Goal: Transaction & Acquisition: Purchase product/service

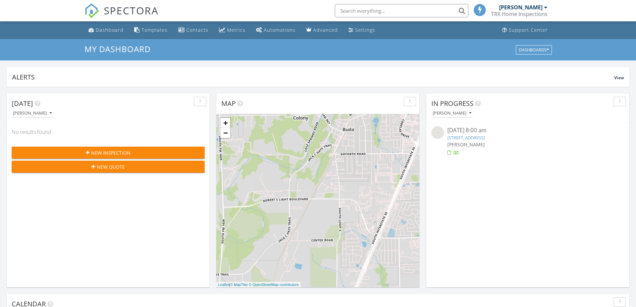
scroll to position [3, 3]
click at [89, 7] on img at bounding box center [91, 10] width 15 height 15
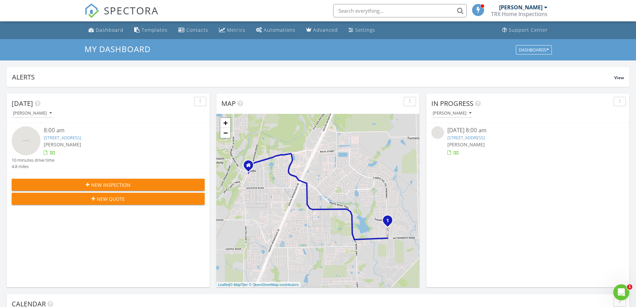
click at [494, 155] on div at bounding box center [528, 152] width 161 height 7
click at [538, 136] on div "[STREET_ADDRESS]" at bounding box center [528, 138] width 161 height 6
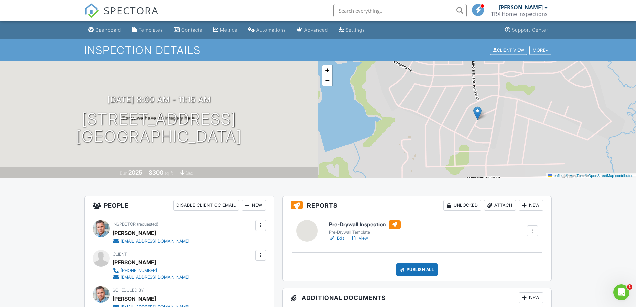
click at [366, 235] on link "View" at bounding box center [359, 238] width 17 height 7
click at [528, 230] on div at bounding box center [532, 230] width 11 height 11
click at [449, 232] on div "Pre-Drywall Inspection Pre-Drywall Template Edit View Quick Publish Copy Delete" at bounding box center [433, 230] width 217 height 21
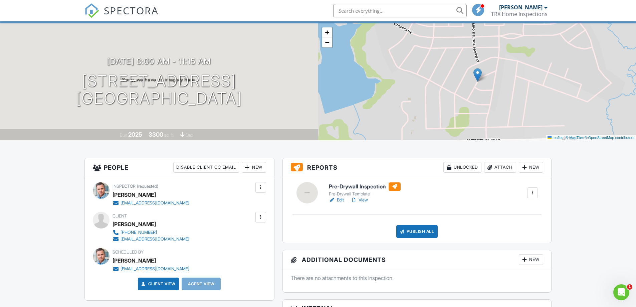
scroll to position [67, 0]
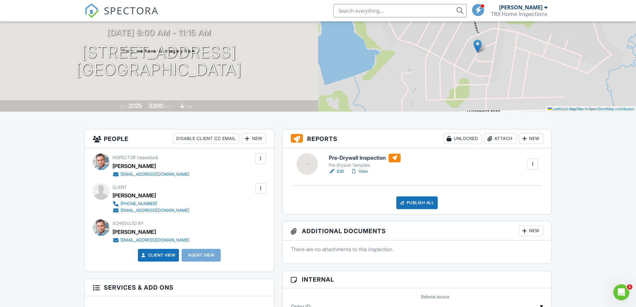
click at [338, 171] on link "Edit" at bounding box center [336, 171] width 15 height 7
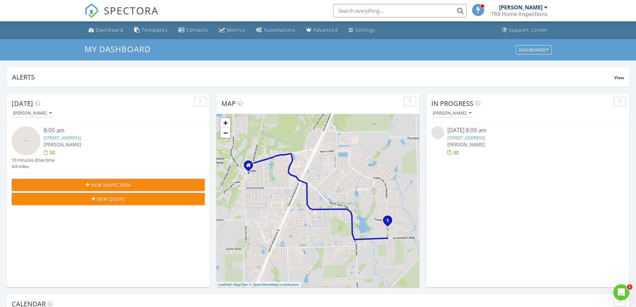
click at [499, 145] on div "[PERSON_NAME]" at bounding box center [528, 144] width 161 height 7
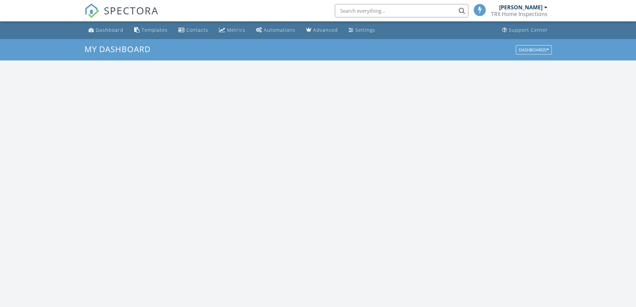
scroll to position [618, 647]
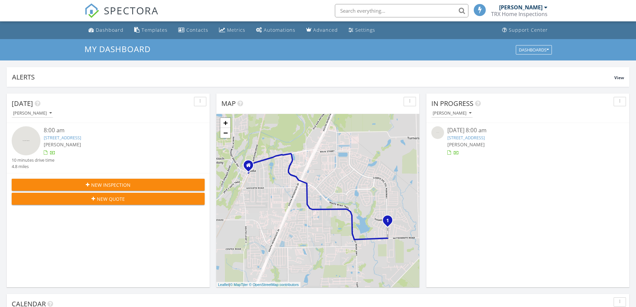
click at [106, 197] on span "New Quote" at bounding box center [111, 198] width 28 height 7
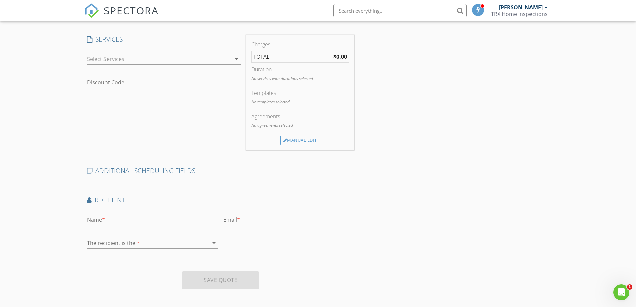
scroll to position [168, 0]
click at [130, 218] on input "text" at bounding box center [152, 216] width 131 height 11
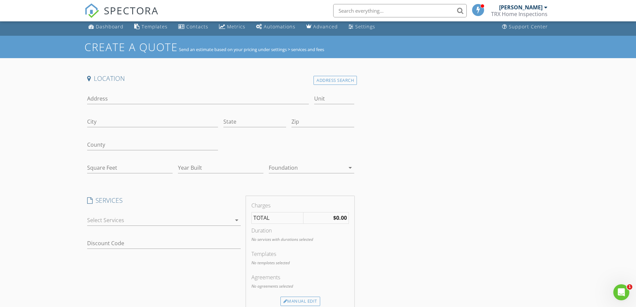
scroll to position [1, 0]
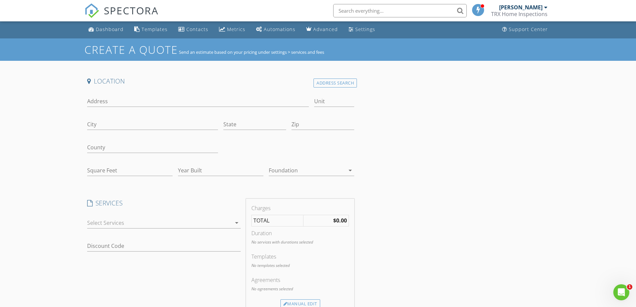
click at [177, 224] on div at bounding box center [159, 222] width 144 height 11
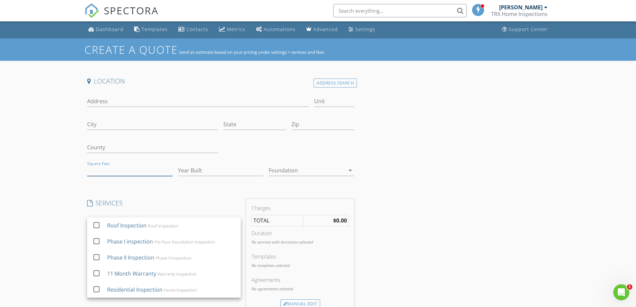
click at [141, 172] on input "Square Feet" at bounding box center [129, 170] width 85 height 11
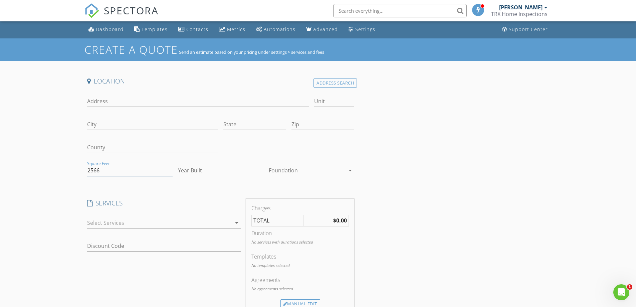
type input "2566"
click at [106, 102] on input "Address" at bounding box center [198, 101] width 222 height 11
type input "4102 glendale lane"
click at [224, 171] on input "Year Built" at bounding box center [220, 170] width 85 height 11
type input "1999"
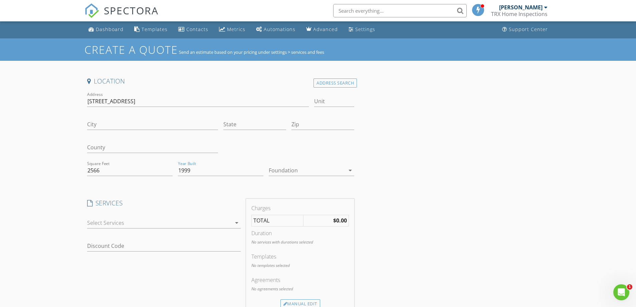
click at [273, 169] on div at bounding box center [307, 170] width 76 height 11
click at [278, 202] on div "Slab" at bounding box center [311, 205] width 75 height 8
click at [162, 122] on input "City" at bounding box center [152, 124] width 131 height 11
type input "Austin"
click at [244, 126] on input "State" at bounding box center [254, 124] width 63 height 11
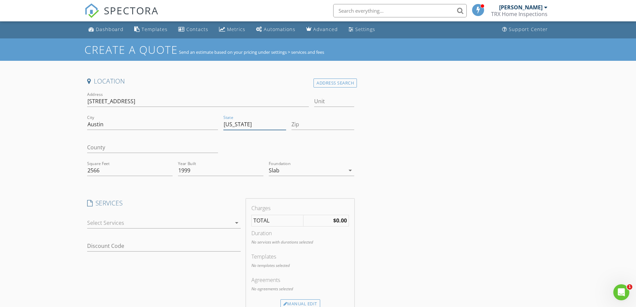
type input "texas"
click at [299, 126] on input "Zip" at bounding box center [323, 124] width 63 height 11
type input "78645"
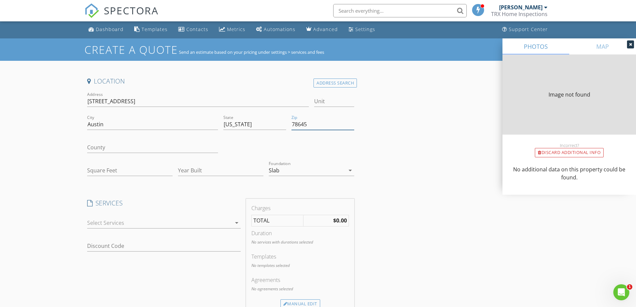
type input "2566"
type input "1999"
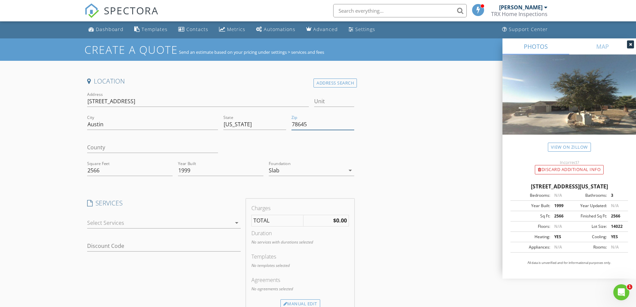
type input "78645"
click at [130, 147] on input "County" at bounding box center [152, 147] width 131 height 11
type input "Travis"
click at [434, 158] on div "Location Address Search Address 4102 glendale lane Unit City Austin State texas…" at bounding box center [318, 267] width 468 height 381
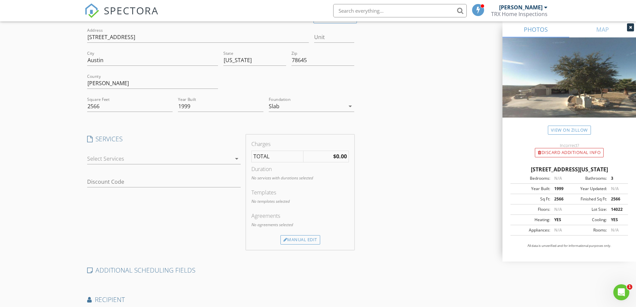
scroll to position [67, 0]
click at [145, 157] on div at bounding box center [159, 156] width 144 height 11
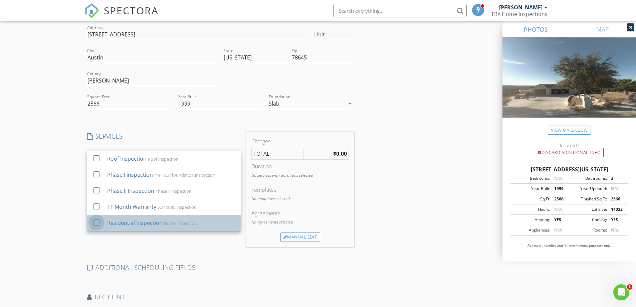
click at [98, 219] on div at bounding box center [96, 221] width 11 height 11
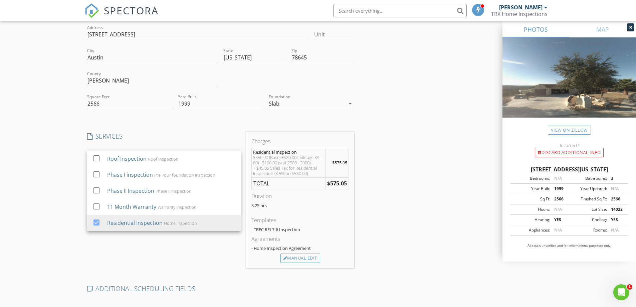
click at [38, 219] on div "Create a Quote Send an estimate based on your pricing under settings > services…" at bounding box center [318, 200] width 636 height 457
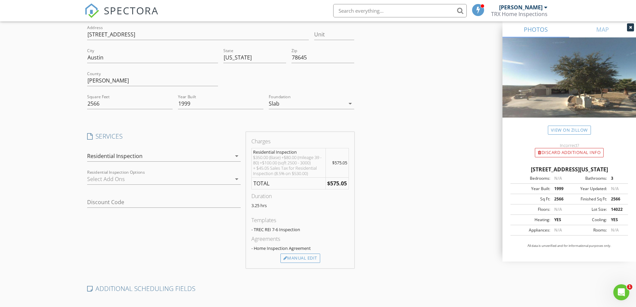
click at [354, 176] on div "Charges Residential Inspection $350.00 (Base) +$80.00 (mileage 39 - 80) +$100.0…" at bounding box center [300, 200] width 114 height 136
click at [119, 181] on div at bounding box center [159, 179] width 144 height 11
click at [73, 228] on div "Create a Quote Send an estimate based on your pricing under settings > services…" at bounding box center [318, 200] width 636 height 457
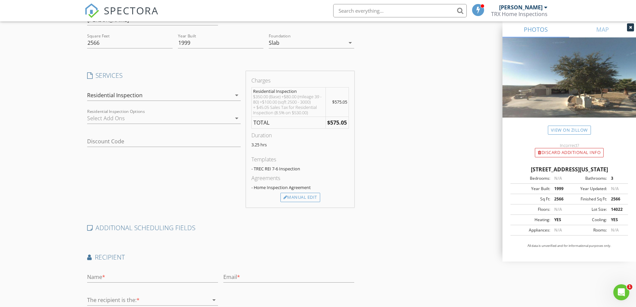
scroll to position [168, 0]
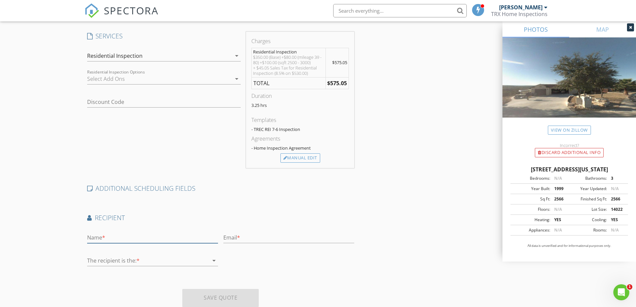
click at [94, 240] on input "text" at bounding box center [152, 237] width 131 height 11
click at [109, 240] on input "Markus_Konz" at bounding box center [152, 237] width 131 height 11
type input "Markus Konz"
click at [229, 237] on input "text" at bounding box center [288, 237] width 131 height 11
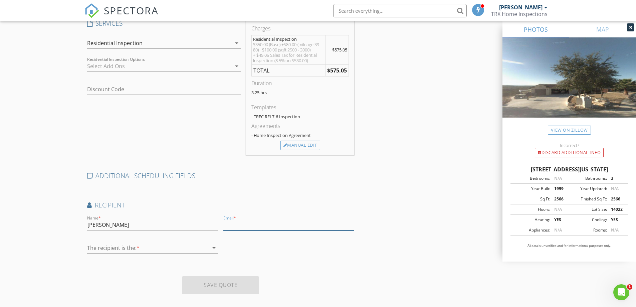
scroll to position [189, 0]
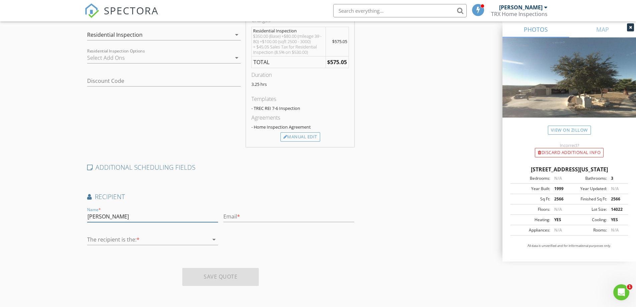
click at [135, 217] on input "Markus Konz" at bounding box center [152, 216] width 131 height 11
click at [236, 220] on input "text" at bounding box center [288, 216] width 131 height 11
type input "markus_konz@me.com"
click at [99, 237] on div at bounding box center [148, 239] width 122 height 11
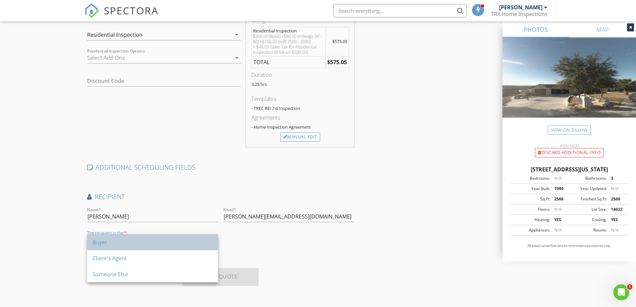
click at [106, 245] on div "Buyer" at bounding box center [153, 242] width 120 height 8
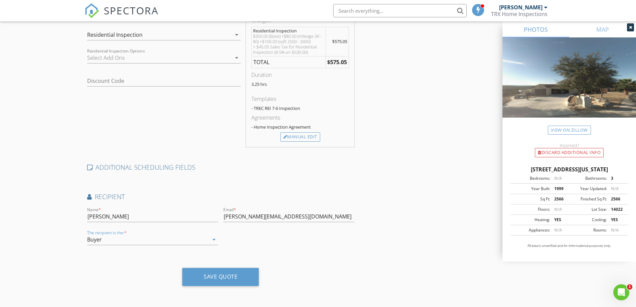
click at [183, 238] on div "Buyer" at bounding box center [148, 239] width 122 height 11
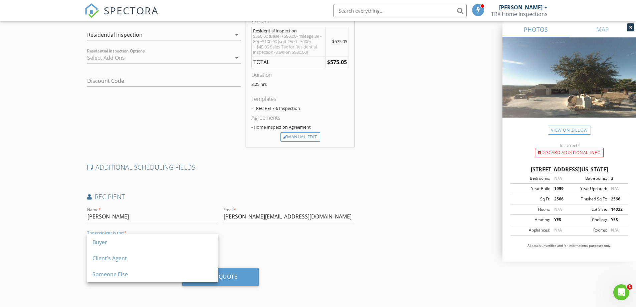
click at [167, 255] on div "Client's Agent" at bounding box center [153, 258] width 120 height 8
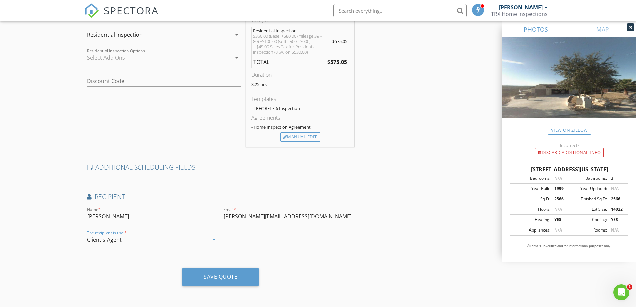
click at [158, 240] on div "Client's Agent" at bounding box center [148, 239] width 122 height 11
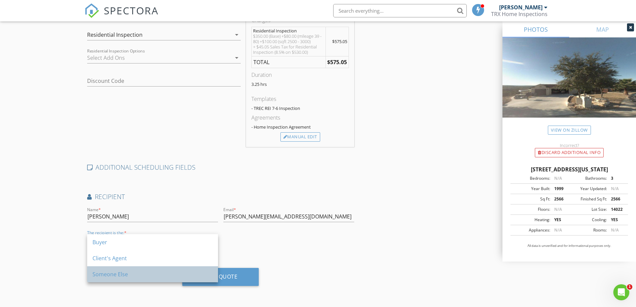
click at [149, 274] on div "Someone Else" at bounding box center [153, 274] width 120 height 8
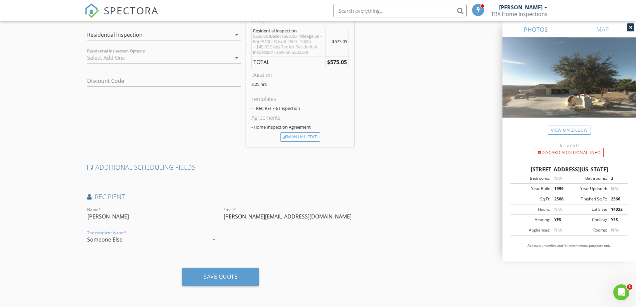
click at [142, 242] on div "Someone Else" at bounding box center [148, 239] width 122 height 11
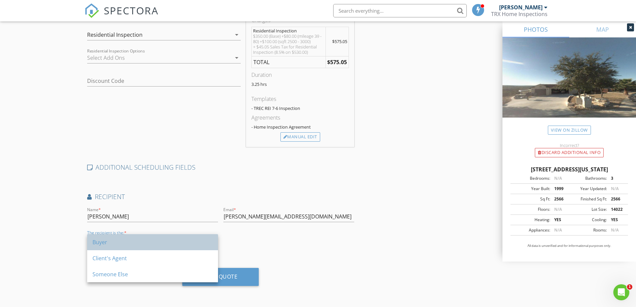
click at [136, 246] on div "Buyer" at bounding box center [153, 242] width 120 height 16
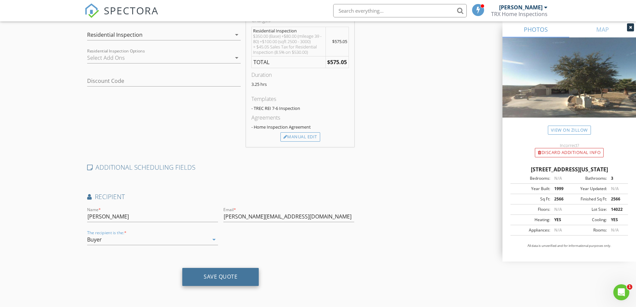
click at [218, 278] on div "Save Quote" at bounding box center [221, 276] width 34 height 7
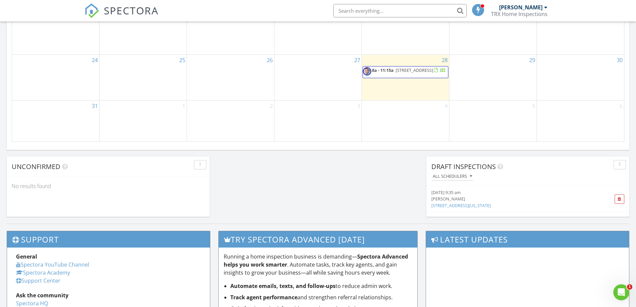
scroll to position [468, 0]
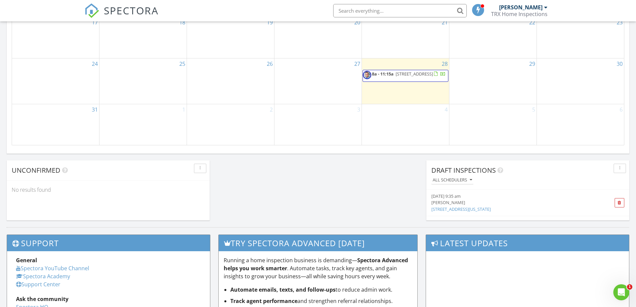
click at [503, 201] on div "[PERSON_NAME]" at bounding box center [511, 202] width 161 height 6
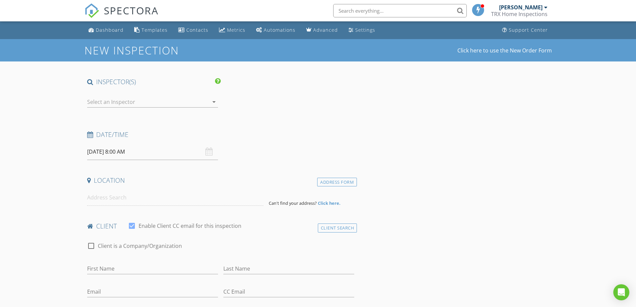
type input "Markus Konz"
type input "markus_konz@me.com"
checkbox input "false"
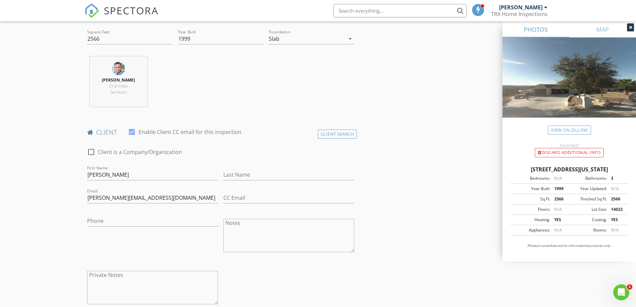
scroll to position [234, 0]
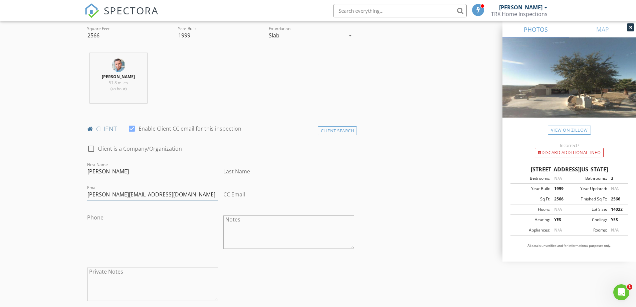
click at [120, 195] on input "markus_konz@me.com" at bounding box center [152, 194] width 131 height 11
type input "markus_konz81@me.com"
click at [231, 195] on input "CC Email" at bounding box center [288, 194] width 131 height 11
type input "valeriagutierrez@lrgrealty.com"
drag, startPoint x: 139, startPoint y: 175, endPoint x: 107, endPoint y: 171, distance: 32.0
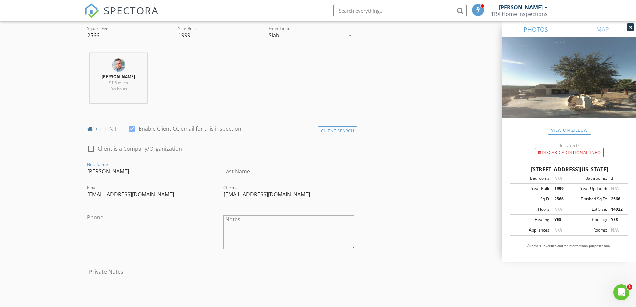
click at [107, 171] on input "Markus Konz" at bounding box center [152, 171] width 131 height 11
click at [232, 169] on input "Last Name" at bounding box center [288, 171] width 131 height 11
paste input "Konz"
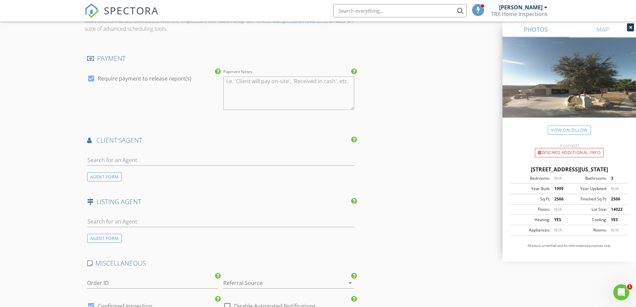
scroll to position [735, 0]
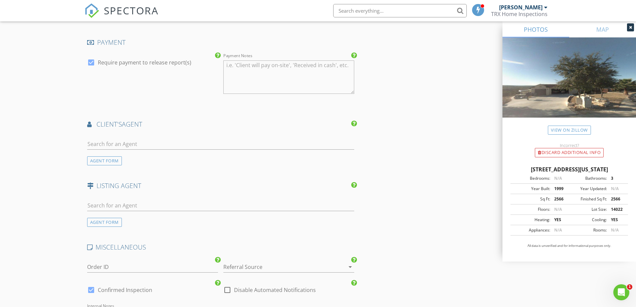
type input "Konz"
click at [103, 142] on input "text" at bounding box center [221, 144] width 268 height 11
type input "Valeria Gutierrez"
click at [140, 141] on input "Valeria Gutierrez" at bounding box center [221, 144] width 268 height 11
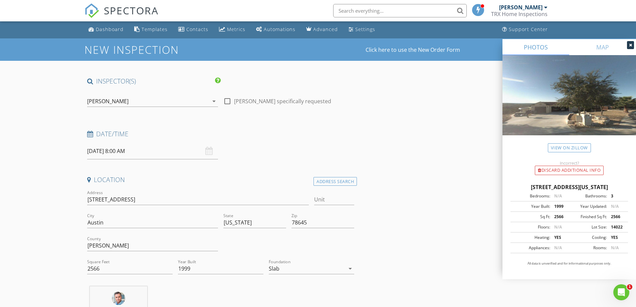
scroll to position [0, 0]
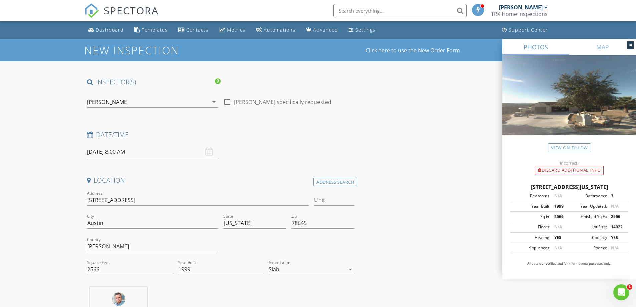
click at [210, 153] on div "08/29/2025 8:00 AM" at bounding box center [152, 152] width 131 height 16
click at [138, 151] on input "08/29/2025 8:00 AM" at bounding box center [152, 152] width 131 height 16
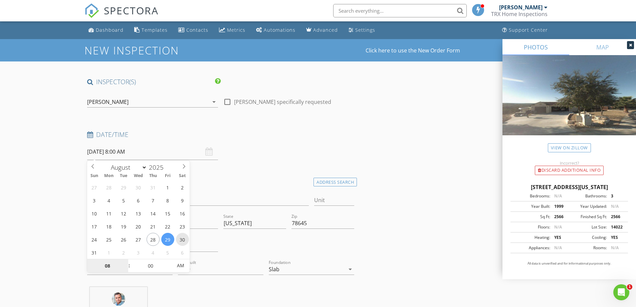
type input "08/30/2025 8:00 AM"
click at [108, 268] on input "08" at bounding box center [107, 265] width 41 height 13
type input "8"
type input "10"
type input "08/30/2025 10:00 AM"
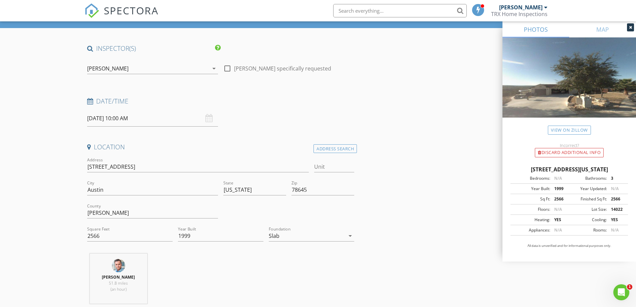
scroll to position [67, 0]
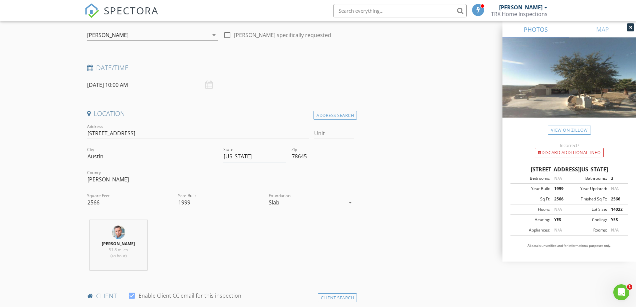
click at [226, 158] on input "texas" at bounding box center [254, 156] width 63 height 11
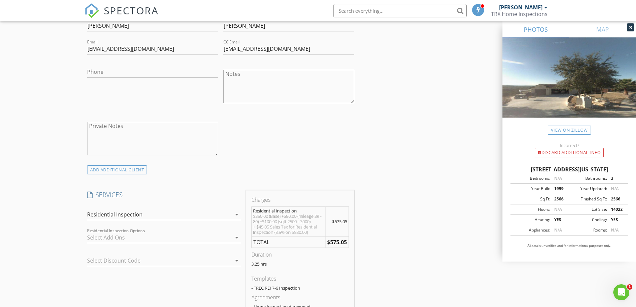
scroll to position [367, 0]
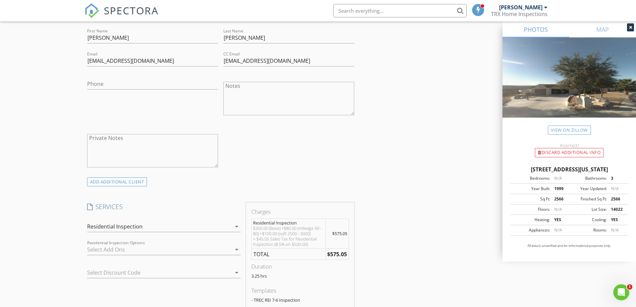
type input "Texas"
click at [91, 83] on input "Phone" at bounding box center [152, 83] width 131 height 11
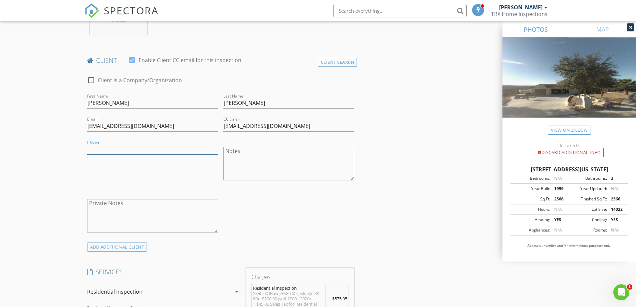
scroll to position [301, 0]
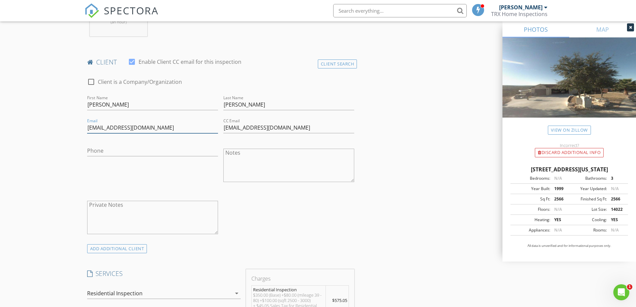
drag, startPoint x: 151, startPoint y: 127, endPoint x: 86, endPoint y: 127, distance: 64.8
click at [87, 127] on input "markus_konz81@me.com" at bounding box center [152, 127] width 131 height 11
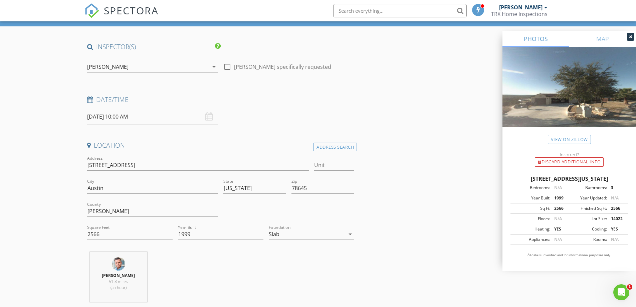
scroll to position [0, 0]
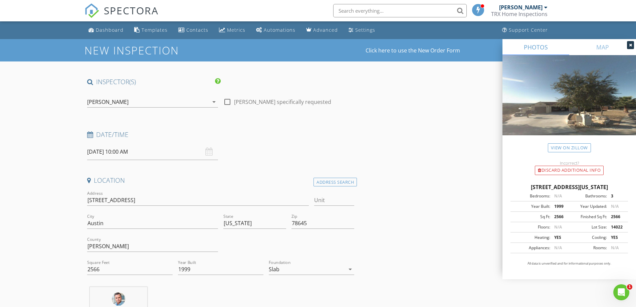
click at [631, 44] on icon at bounding box center [630, 45] width 3 height 4
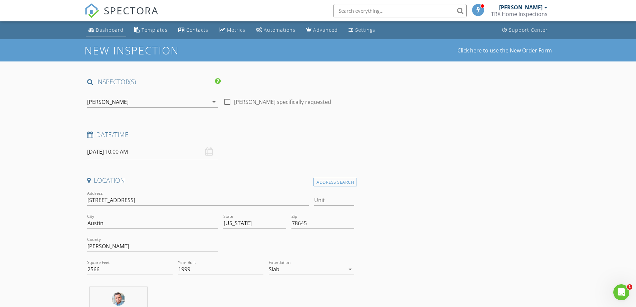
click at [97, 31] on div "Dashboard" at bounding box center [110, 30] width 28 height 6
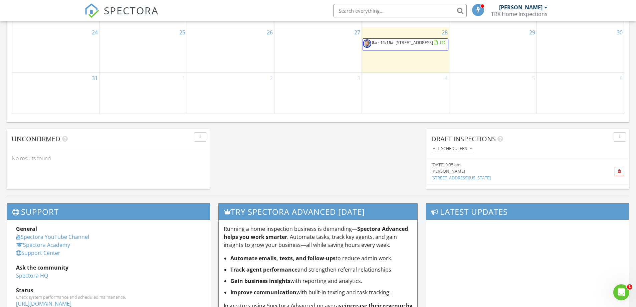
scroll to position [501, 0]
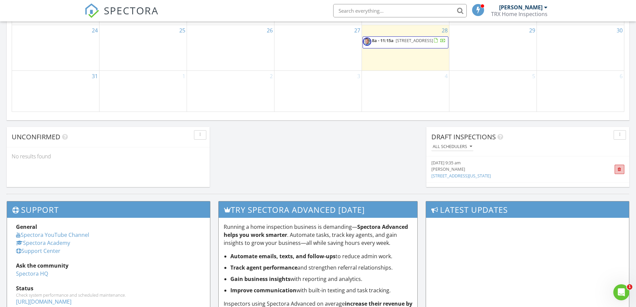
click at [617, 169] on span at bounding box center [620, 169] width 10 height 9
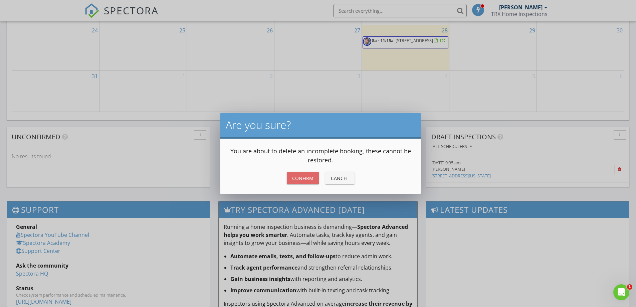
click at [312, 176] on div "Confirm" at bounding box center [302, 178] width 21 height 7
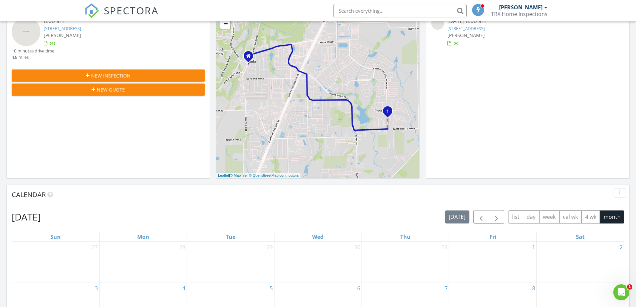
scroll to position [100, 0]
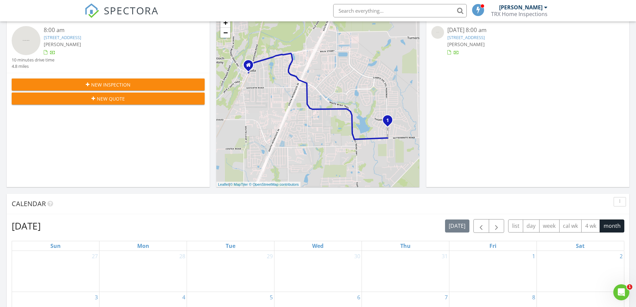
click at [99, 98] on span "New Quote" at bounding box center [111, 98] width 28 height 7
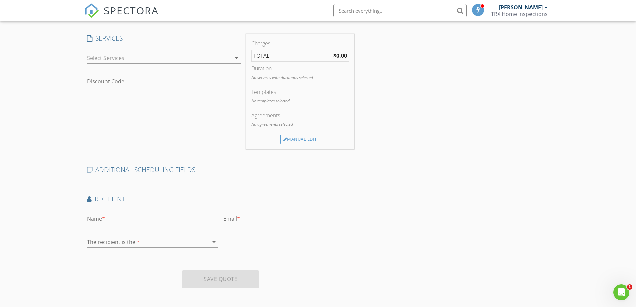
scroll to position [167, 0]
click at [234, 214] on input "text" at bounding box center [288, 217] width 131 height 11
paste input "[EMAIL_ADDRESS][DOMAIN_NAME]"
type input "[EMAIL_ADDRESS][DOMAIN_NAME]"
click at [151, 217] on input "text" at bounding box center [152, 217] width 131 height 11
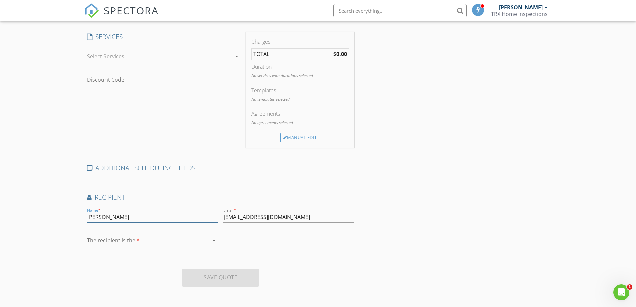
type input "[PERSON_NAME]"
click at [127, 242] on div at bounding box center [148, 240] width 122 height 11
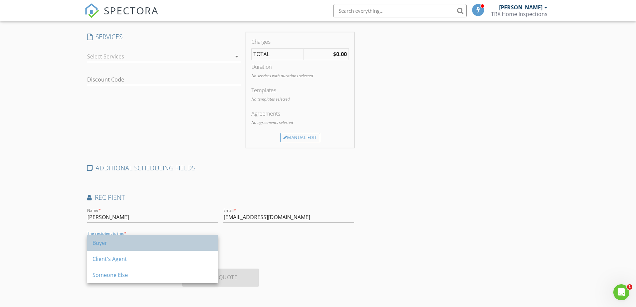
click at [123, 248] on div "Buyer" at bounding box center [153, 243] width 120 height 16
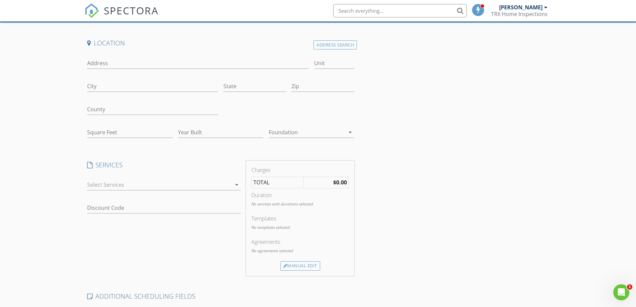
scroll to position [33, 0]
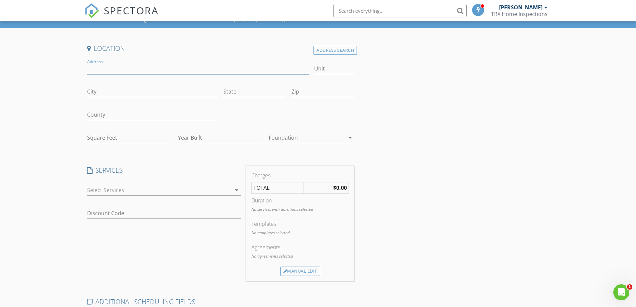
click at [98, 69] on input "Address" at bounding box center [198, 68] width 222 height 11
type input "4102 Glendale Lane"
click at [240, 91] on input "State" at bounding box center [254, 91] width 63 height 11
click at [179, 94] on input "City" at bounding box center [152, 91] width 131 height 11
type input "Austin"
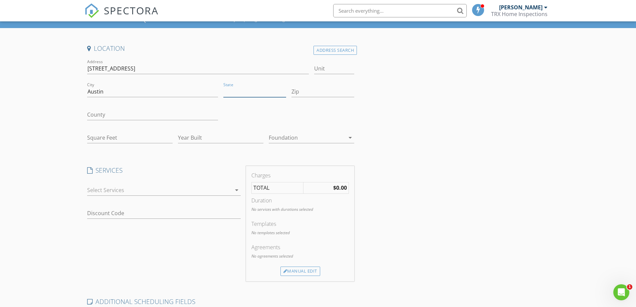
click at [263, 90] on input "State" at bounding box center [254, 91] width 63 height 11
type input "Texas"
click at [299, 90] on input "Zip" at bounding box center [323, 91] width 63 height 11
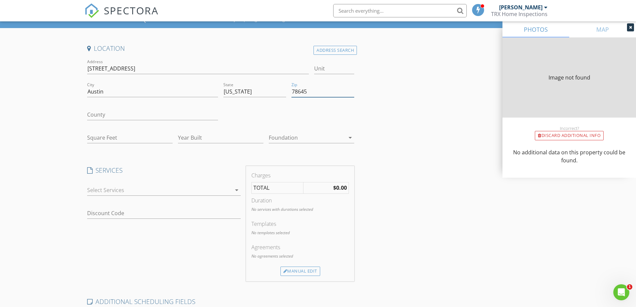
type input "78645"
type input "2566"
type input "1999"
click at [174, 114] on input "County" at bounding box center [152, 114] width 131 height 11
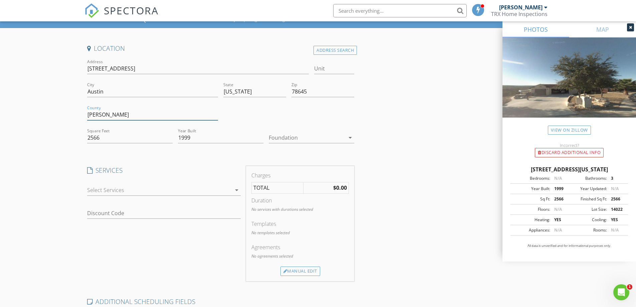
type input "Travis"
click at [312, 143] on div "Foundation arrow_drop_down" at bounding box center [311, 137] width 85 height 11
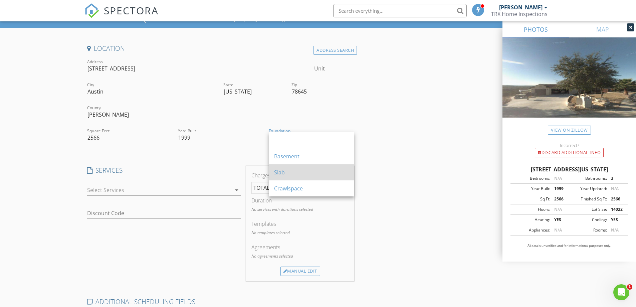
click at [292, 176] on div "Slab" at bounding box center [311, 172] width 75 height 8
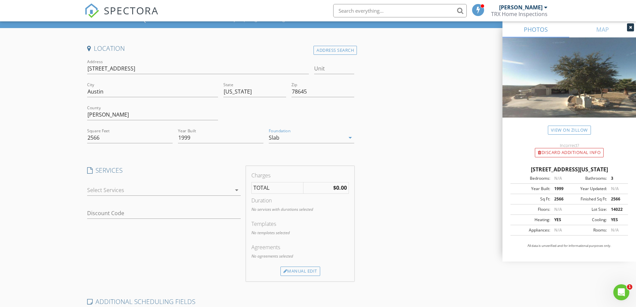
click at [235, 189] on icon "arrow_drop_down" at bounding box center [237, 190] width 8 height 8
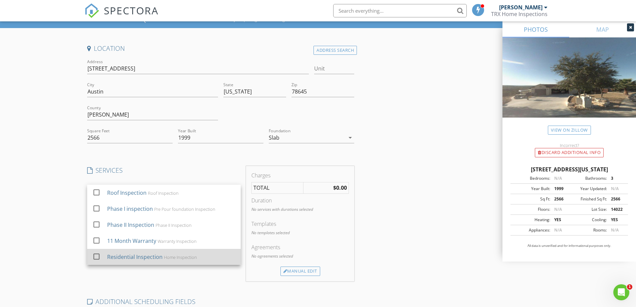
click at [116, 254] on div "Residential Inspection" at bounding box center [134, 257] width 55 height 8
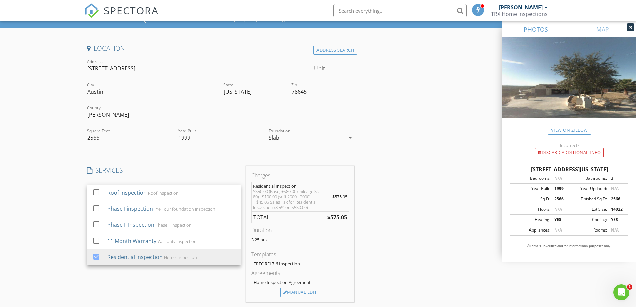
click at [62, 229] on div "Create a Quote Send an estimate based on your pricing under settings > services…" at bounding box center [318, 234] width 636 height 457
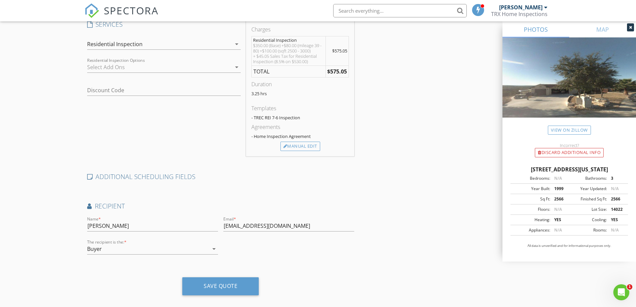
scroll to position [189, 0]
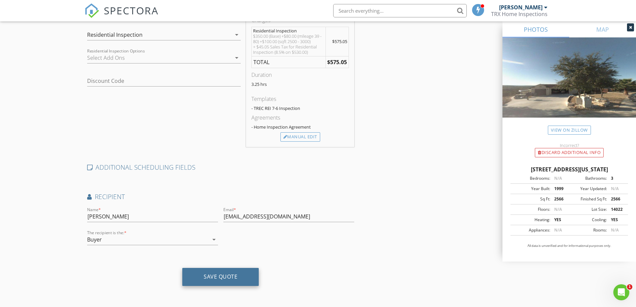
click at [204, 279] on div "Save Quote" at bounding box center [221, 276] width 34 height 7
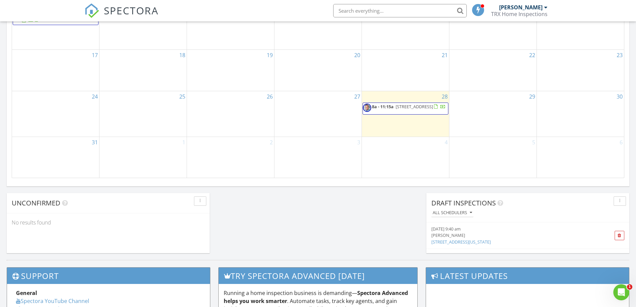
scroll to position [332, 0]
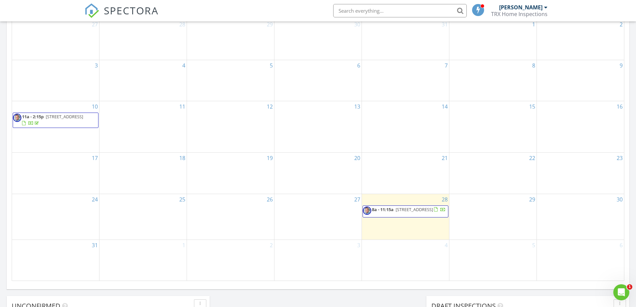
click at [412, 206] on span "[STREET_ADDRESS]" at bounding box center [414, 209] width 37 height 6
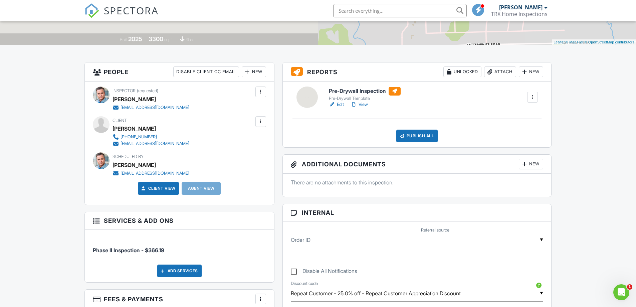
click at [365, 105] on link "View" at bounding box center [359, 104] width 17 height 7
